Goal: Information Seeking & Learning: Learn about a topic

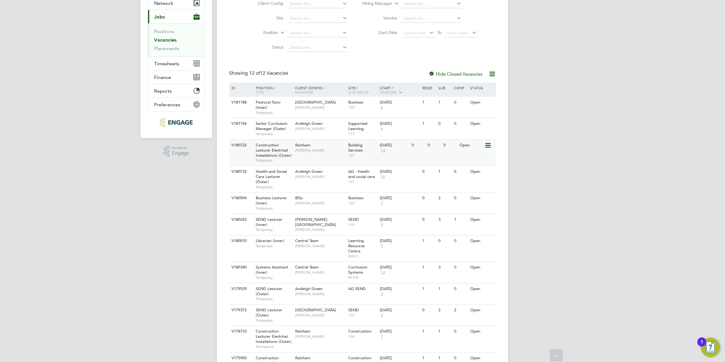
scroll to position [62, 0]
click at [298, 227] on div "Hackney Campus Clair Windsor" at bounding box center [320, 224] width 53 height 21
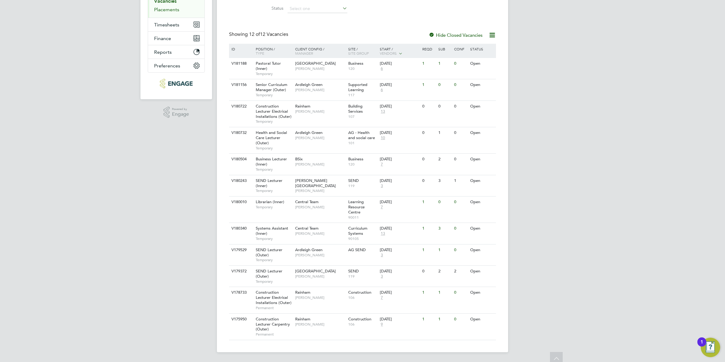
scroll to position [0, 0]
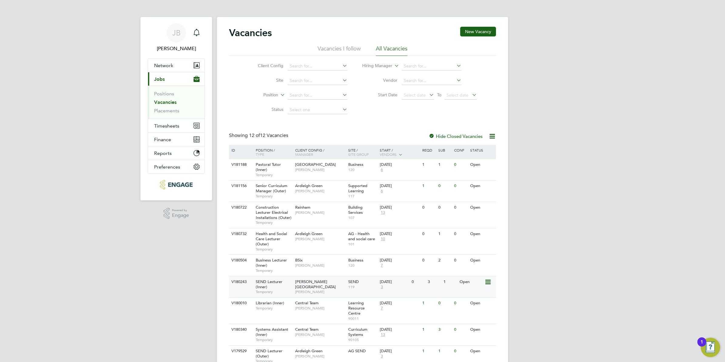
click at [270, 291] on span "Temporary" at bounding box center [274, 291] width 36 height 5
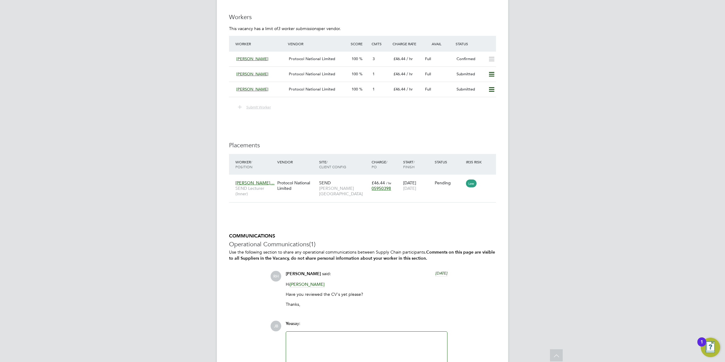
scroll to position [969, 0]
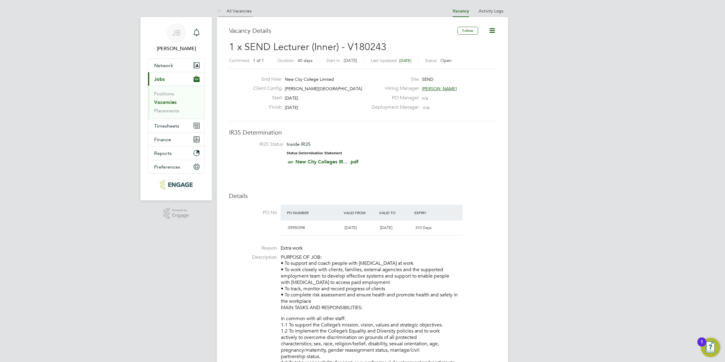
click at [217, 8] on icon at bounding box center [221, 12] width 8 height 8
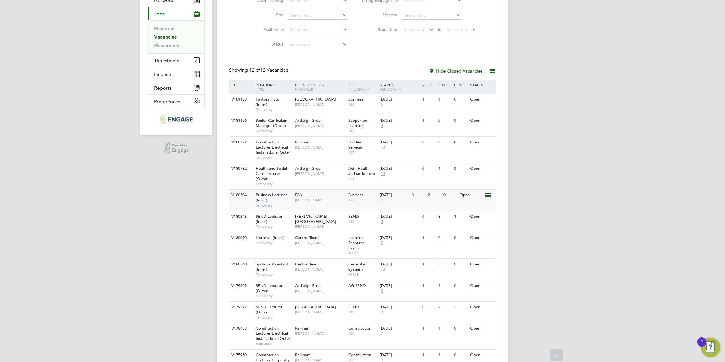
scroll to position [65, 0]
click at [279, 293] on div "SEND Lecturer (Outer) Temporary" at bounding box center [272, 291] width 42 height 21
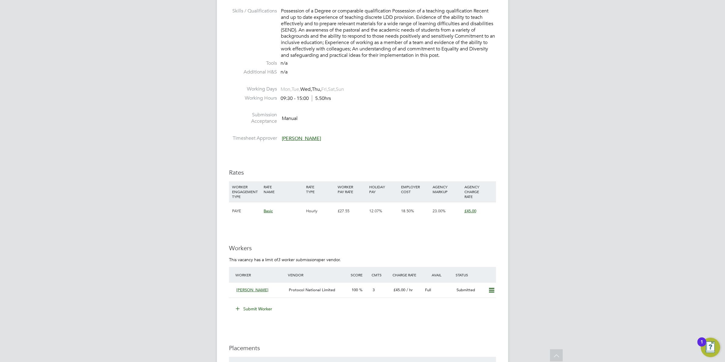
scroll to position [865, 0]
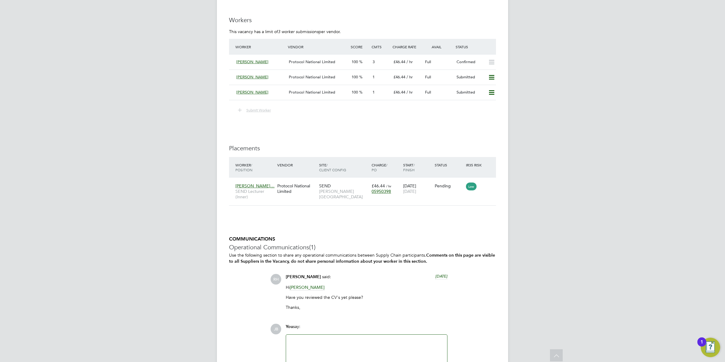
scroll to position [1019, 0]
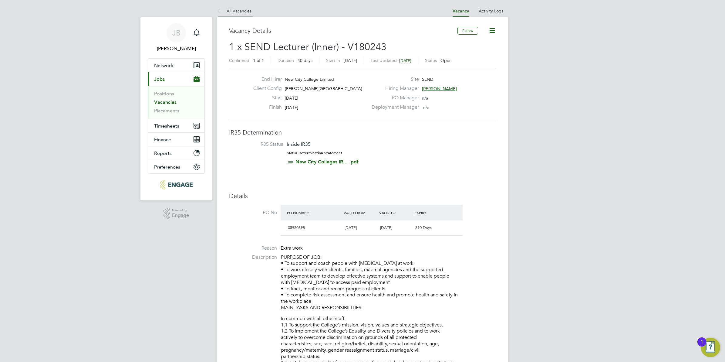
click at [220, 12] on icon at bounding box center [221, 12] width 8 height 8
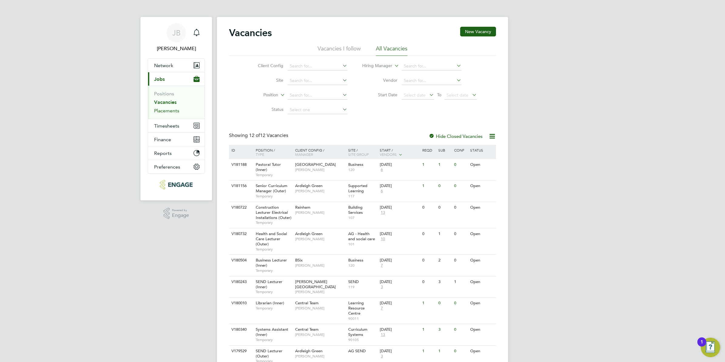
click at [160, 109] on link "Placements" at bounding box center [166, 111] width 25 height 6
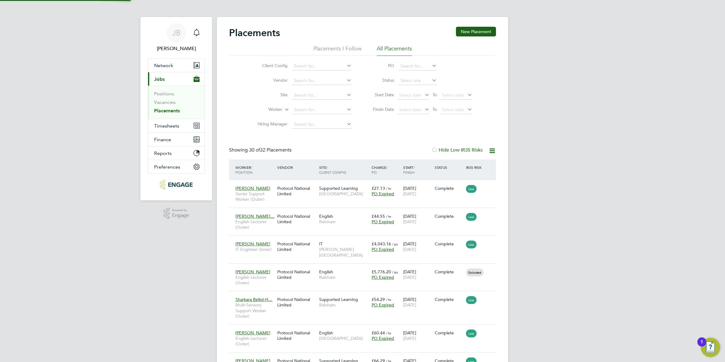
scroll to position [17, 52]
click at [161, 104] on link "Vacancies" at bounding box center [165, 102] width 22 height 6
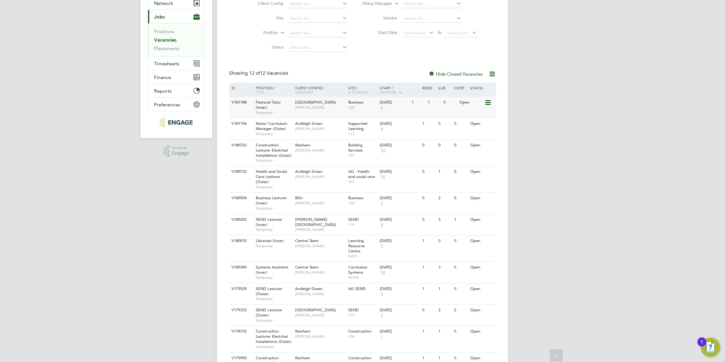
click at [336, 102] on span "[GEOGRAPHIC_DATA]" at bounding box center [315, 101] width 41 height 5
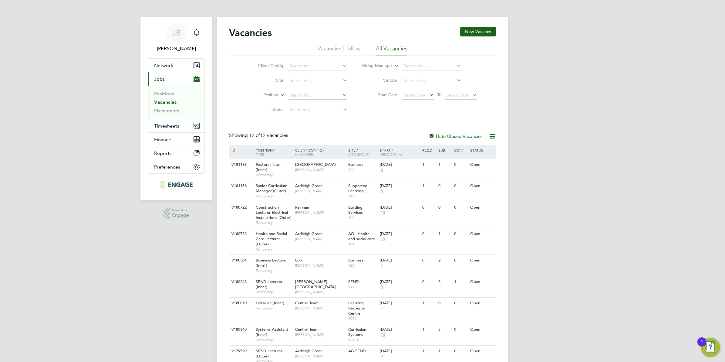
click at [117, 274] on div "JB Josh Boulding Notifications Applications: Network Team Members Businesses Si…" at bounding box center [362, 231] width 725 height 463
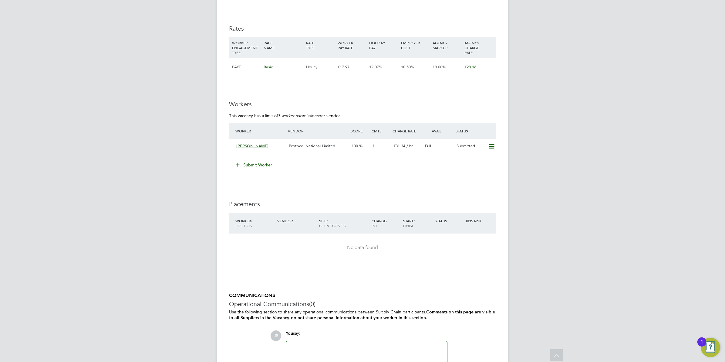
scroll to position [1088, 0]
click at [408, 146] on span "/ hr" at bounding box center [409, 145] width 6 height 5
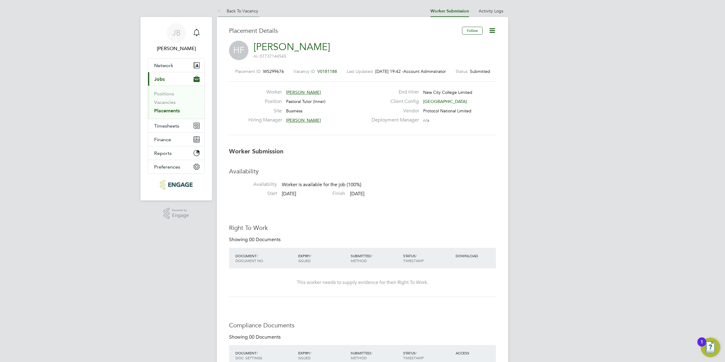
click at [221, 9] on icon at bounding box center [221, 12] width 8 height 8
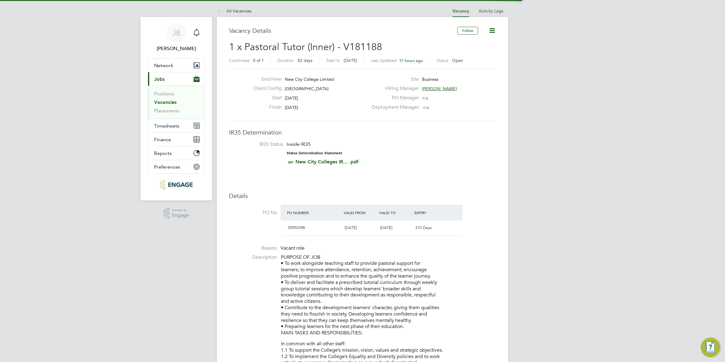
scroll to position [10, 57]
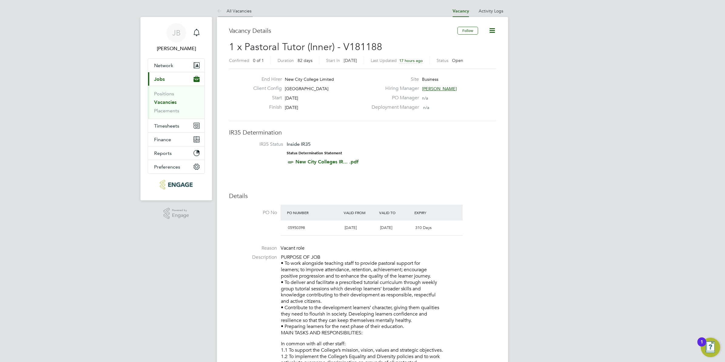
click at [225, 9] on link "All Vacancies" at bounding box center [234, 10] width 35 height 5
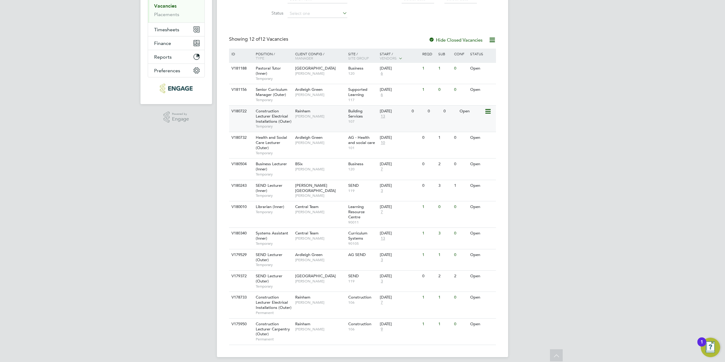
scroll to position [102, 0]
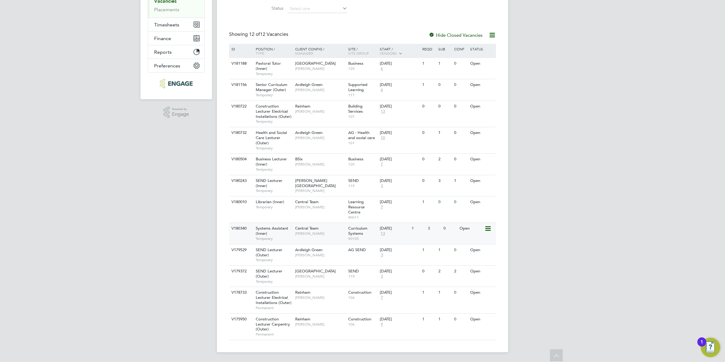
click at [411, 240] on div "V180340 Systems Assistant (Inner) Temporary Central Team [PERSON_NAME] Curricul…" at bounding box center [362, 232] width 267 height 21
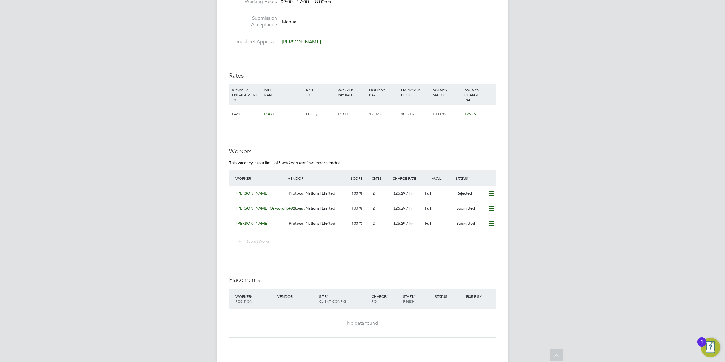
scroll to position [811, 0]
click at [373, 209] on span "2" at bounding box center [374, 207] width 2 height 5
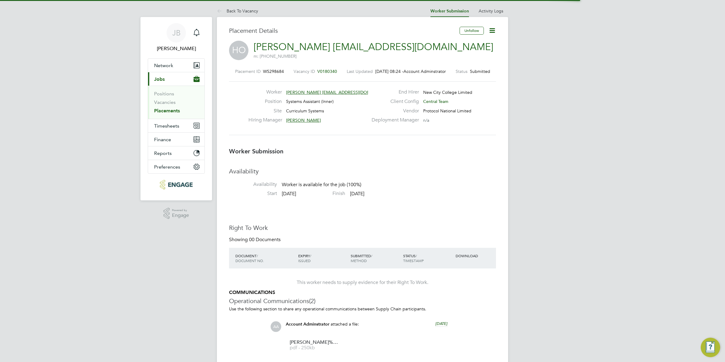
scroll to position [6, 110]
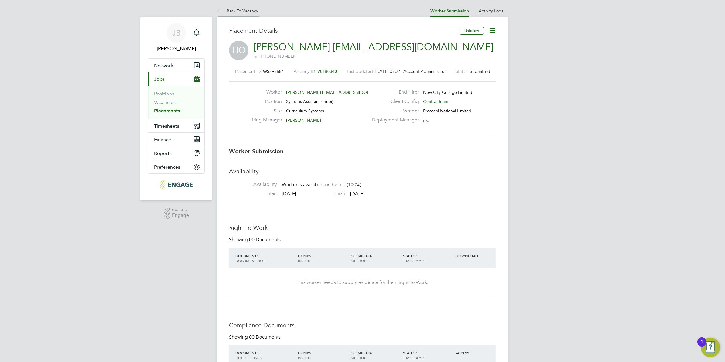
click at [222, 9] on icon at bounding box center [221, 12] width 8 height 8
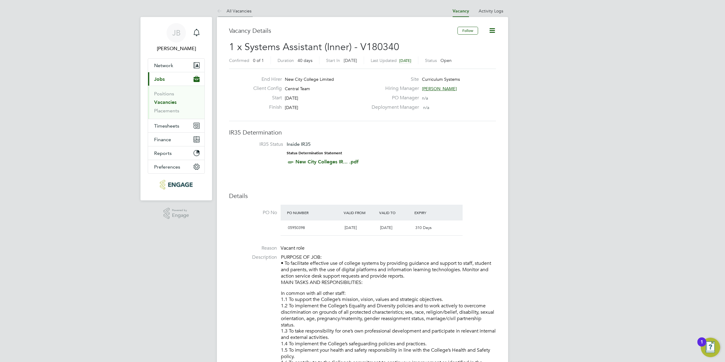
click at [219, 12] on icon at bounding box center [221, 12] width 8 height 8
